Goal: Task Accomplishment & Management: Manage account settings

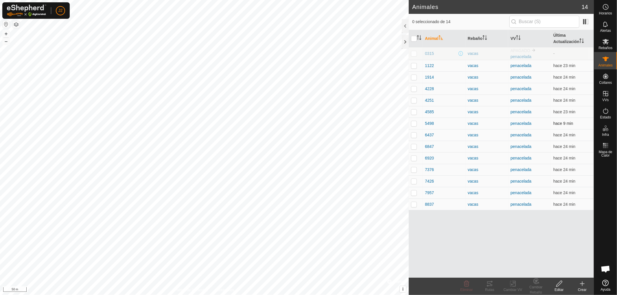
click at [413, 122] on p-checkbox at bounding box center [414, 123] width 6 height 5
click at [488, 283] on icon at bounding box center [489, 283] width 7 height 7
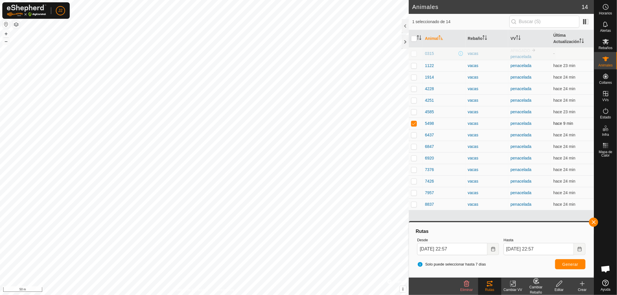
click at [414, 123] on p-checkbox at bounding box center [414, 123] width 6 height 5
checkbox input "false"
click at [596, 221] on button "button" at bounding box center [593, 222] width 9 height 9
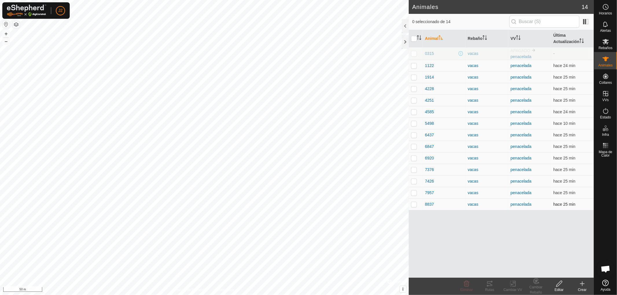
click at [411, 204] on p-checkbox at bounding box center [414, 204] width 6 height 5
click at [491, 287] on icon at bounding box center [489, 283] width 7 height 7
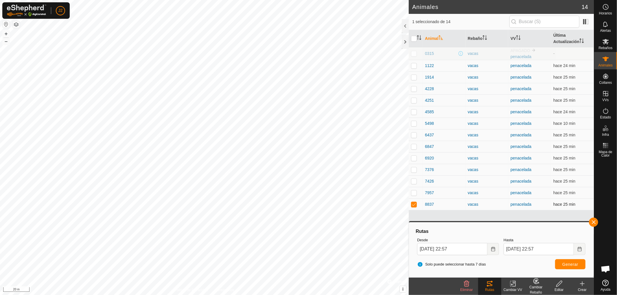
click at [411, 203] on p-checkbox at bounding box center [414, 204] width 6 height 5
checkbox input "false"
click at [594, 220] on button "button" at bounding box center [593, 222] width 9 height 9
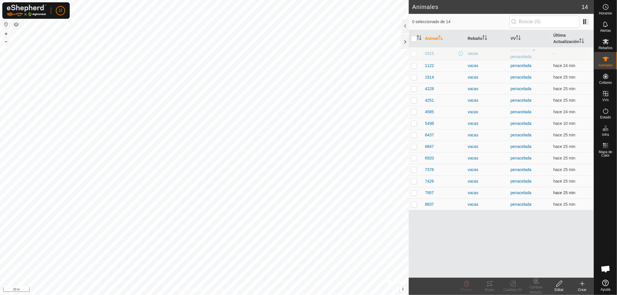
click at [413, 194] on p-checkbox at bounding box center [414, 193] width 6 height 5
checkbox input "true"
click at [492, 284] on icon at bounding box center [489, 283] width 7 height 7
click at [413, 158] on p-checkbox at bounding box center [414, 158] width 6 height 5
click at [487, 286] on icon at bounding box center [489, 284] width 5 height 5
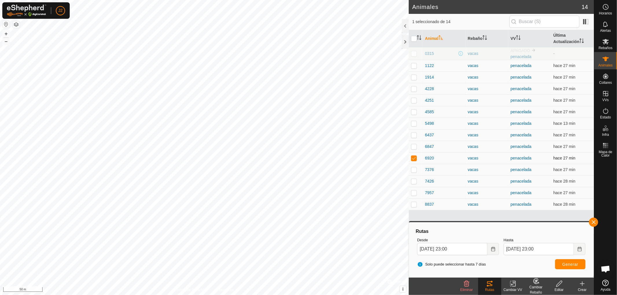
click at [415, 157] on p-checkbox at bounding box center [414, 158] width 6 height 5
checkbox input "false"
click at [593, 222] on button "button" at bounding box center [593, 222] width 9 height 9
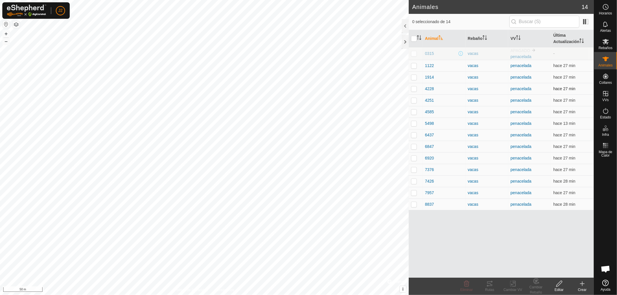
click at [413, 88] on p-checkbox at bounding box center [414, 88] width 6 height 5
click at [487, 284] on icon at bounding box center [489, 283] width 7 height 7
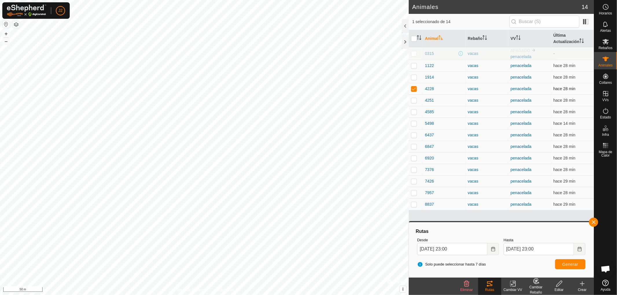
click at [413, 88] on p-checkbox at bounding box center [414, 88] width 6 height 5
checkbox input "false"
click at [595, 221] on span "button" at bounding box center [593, 222] width 5 height 5
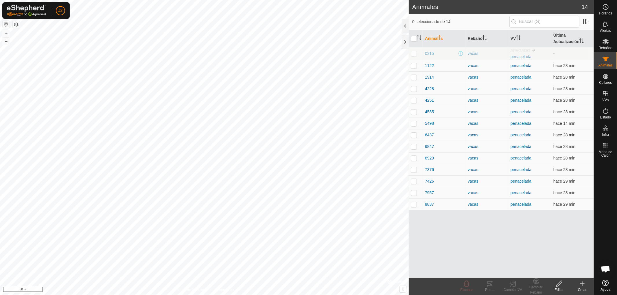
click at [414, 135] on p-checkbox at bounding box center [414, 135] width 6 height 5
click at [492, 285] on icon at bounding box center [489, 284] width 5 height 5
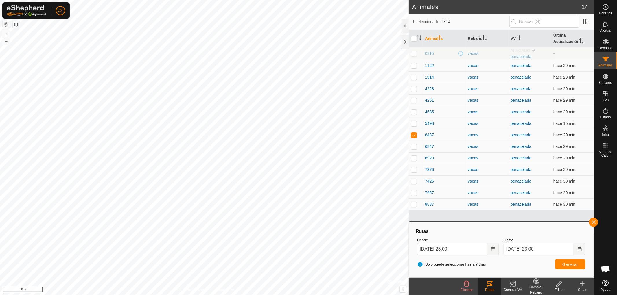
click at [412, 135] on p-checkbox at bounding box center [414, 135] width 6 height 5
checkbox input "false"
click at [594, 221] on button "button" at bounding box center [593, 222] width 9 height 9
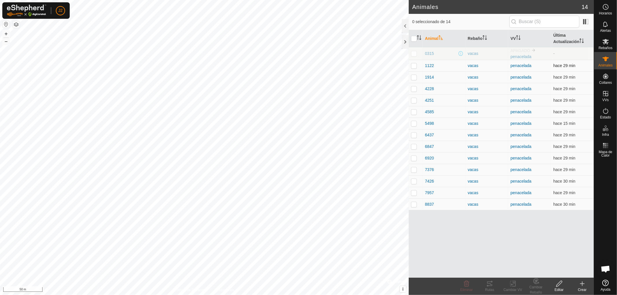
click at [412, 64] on p-checkbox at bounding box center [414, 65] width 6 height 5
click at [490, 283] on icon at bounding box center [489, 283] width 7 height 7
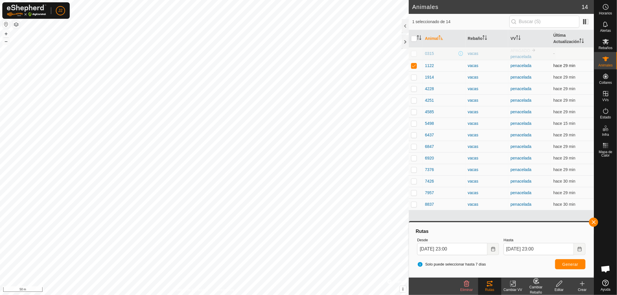
click at [411, 67] on p-checkbox at bounding box center [414, 65] width 6 height 5
checkbox input "false"
click at [592, 219] on button "button" at bounding box center [593, 222] width 9 height 9
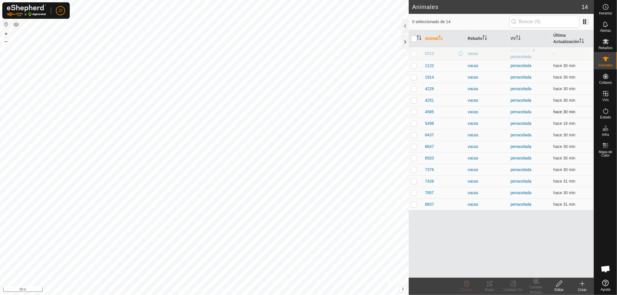
click at [413, 111] on p-checkbox at bounding box center [414, 112] width 6 height 5
click at [490, 286] on icon at bounding box center [489, 284] width 5 height 5
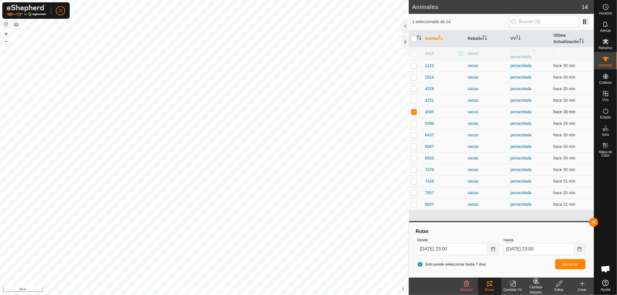
click at [414, 112] on p-checkbox at bounding box center [414, 112] width 6 height 5
checkbox input "false"
click at [592, 221] on button "button" at bounding box center [593, 222] width 9 height 9
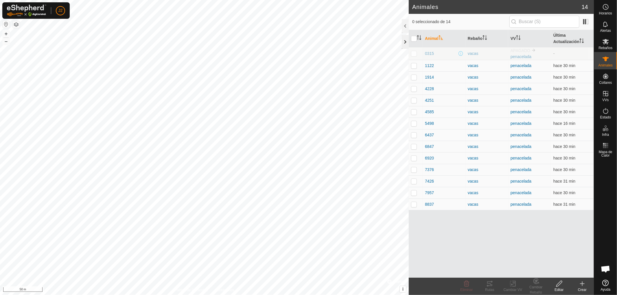
click at [403, 42] on div at bounding box center [405, 42] width 7 height 14
